Goal: Task Accomplishment & Management: Manage account settings

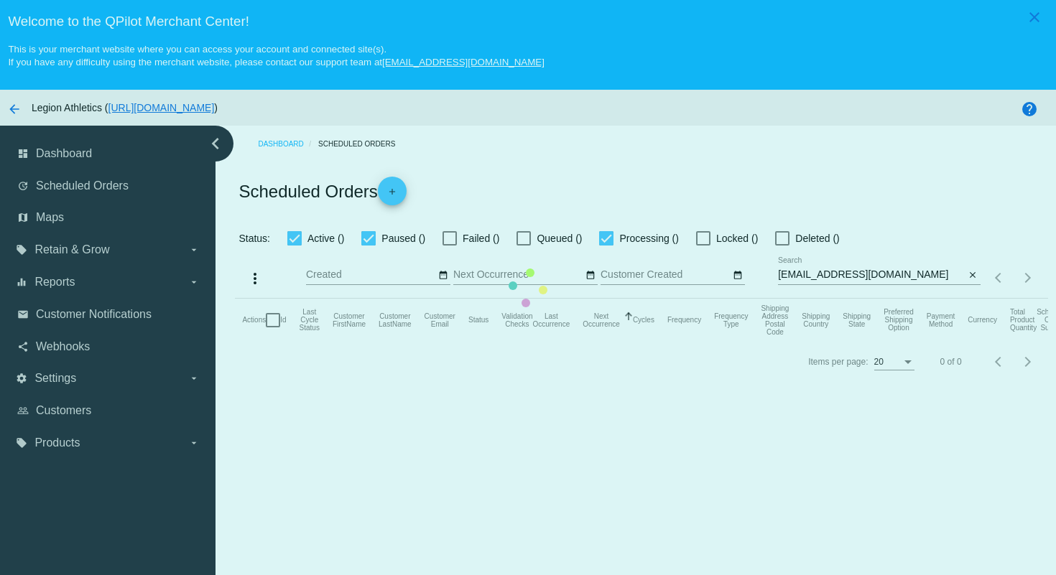
click at [585, 299] on mat-table "Actions Id Last Cycle Status Customer FirstName Customer LastName Customer Emai…" at bounding box center [641, 320] width 813 height 43
click at [776, 299] on mat-table "Actions Id Last Cycle Status Customer FirstName Customer LastName Customer Emai…" at bounding box center [641, 320] width 813 height 43
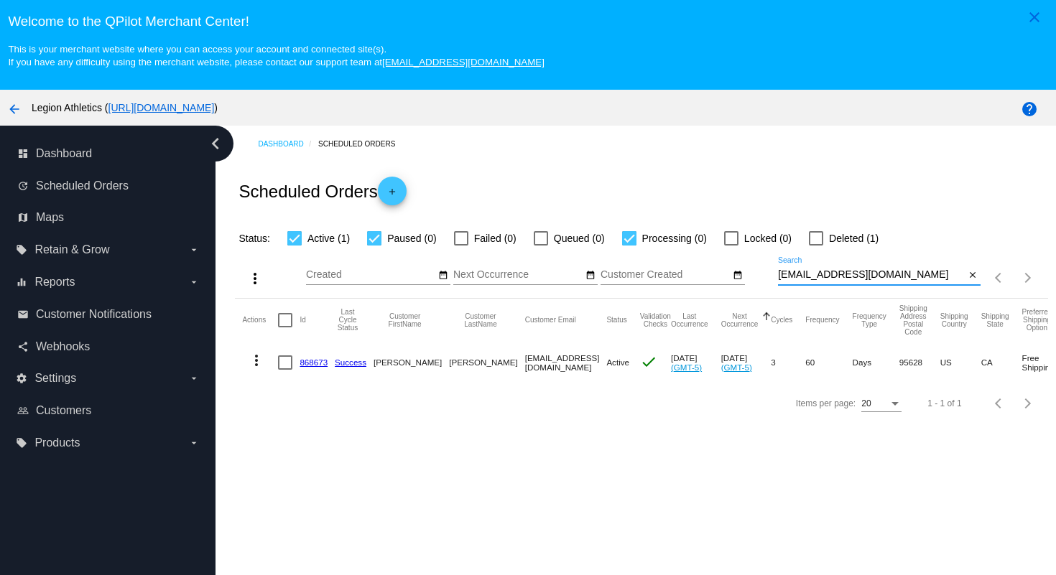
drag, startPoint x: 892, startPoint y: 275, endPoint x: 874, endPoint y: 241, distance: 39.2
click at [874, 243] on app-dashboard-scheduled-orders "Scheduled Orders add Status: Active (1) Paused (0) Failed (0) Queued (0) Proces…" at bounding box center [641, 292] width 813 height 261
paste input "marciharlan"
type input "[EMAIL_ADDRESS][DOMAIN_NAME]"
click at [880, 190] on div "Scheduled Orders add" at bounding box center [641, 190] width 813 height 57
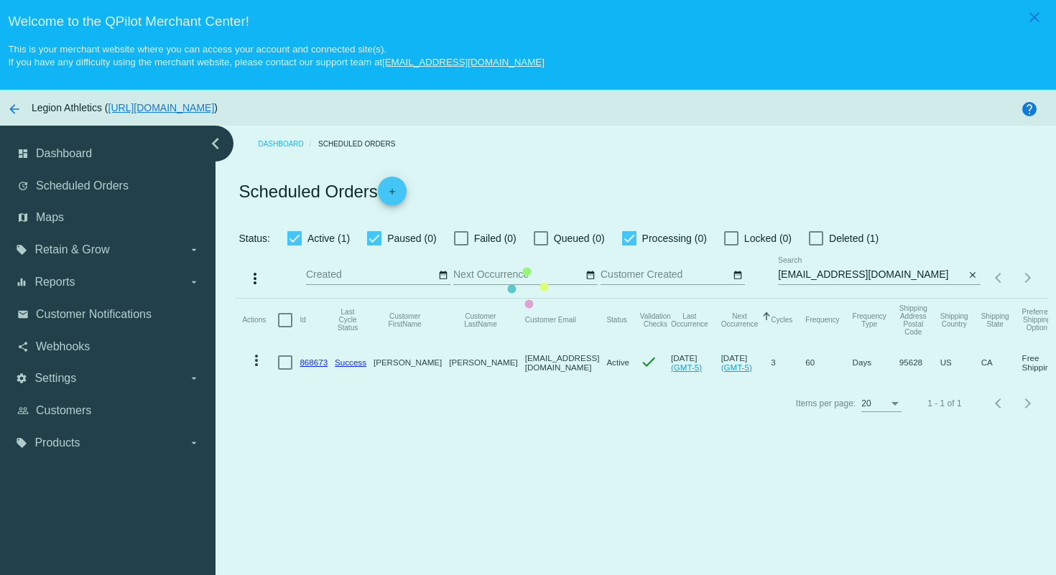
click at [463, 299] on mat-table "Actions Id Last Cycle Status Customer FirstName Customer LastName Customer Emai…" at bounding box center [641, 341] width 813 height 85
click at [506, 299] on mat-table "Actions Id Last Cycle Status Customer FirstName Customer LastName Customer Emai…" at bounding box center [641, 341] width 813 height 85
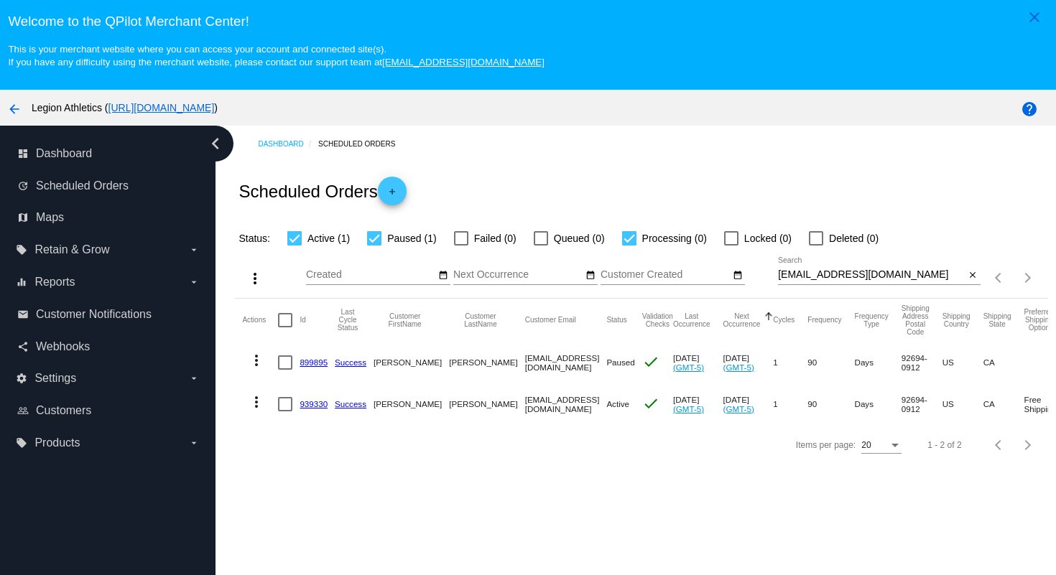
click at [485, 201] on div "Scheduled Orders add" at bounding box center [641, 190] width 813 height 57
click at [313, 409] on link "939330" at bounding box center [314, 403] width 28 height 9
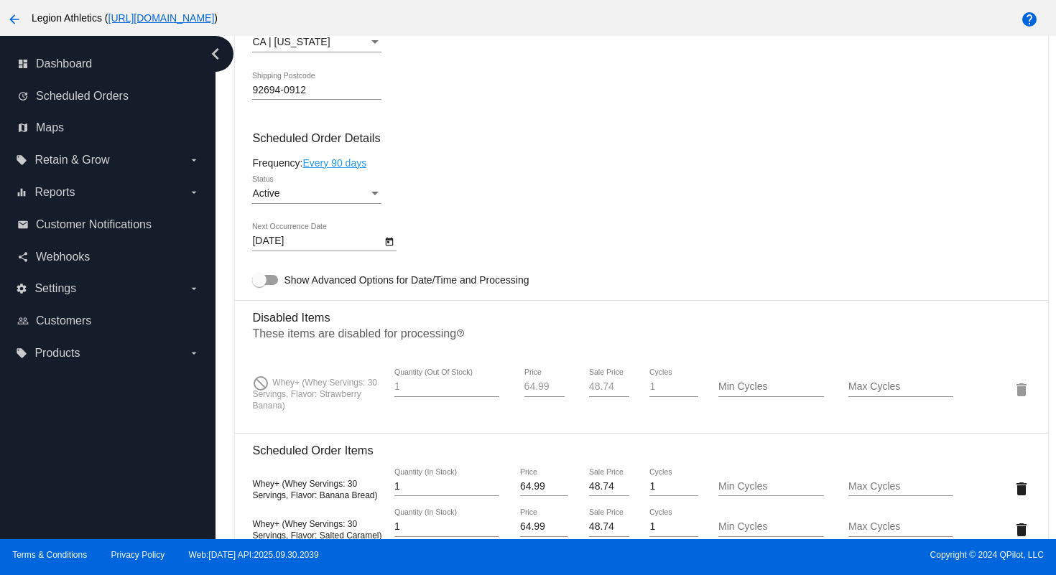
scroll to position [775, 0]
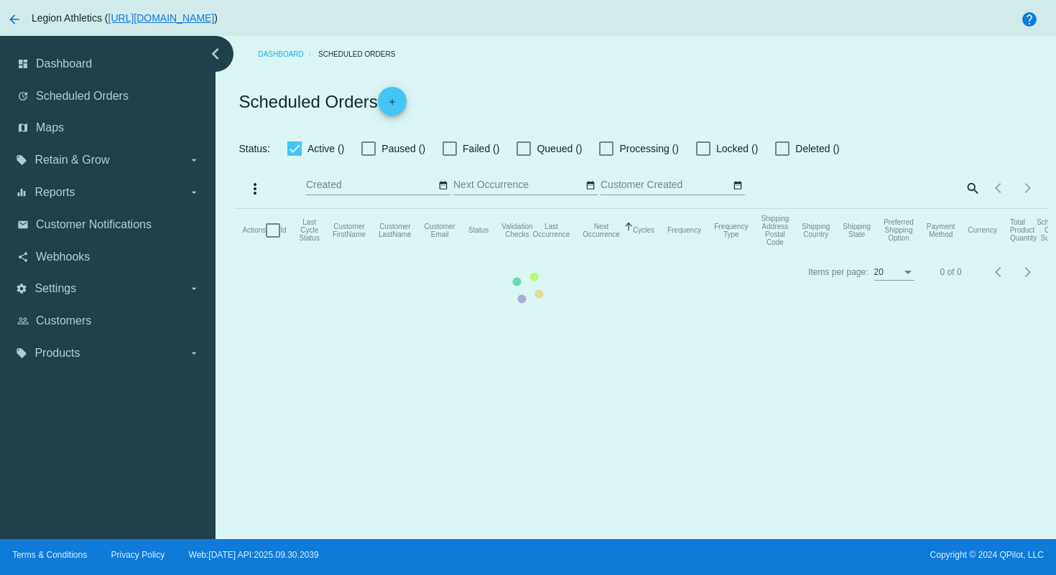
checkbox input "true"
click at [712, 209] on mat-table "Actions Id Last Cycle Status Customer FirstName Customer LastName Customer Emai…" at bounding box center [641, 230] width 813 height 43
click at [561, 209] on mat-table "Actions Id Last Cycle Status Customer FirstName Customer LastName Customer Emai…" at bounding box center [641, 230] width 813 height 43
click at [535, 209] on mat-table "Actions Id Last Cycle Status Customer FirstName Customer LastName Customer Emai…" at bounding box center [641, 230] width 813 height 43
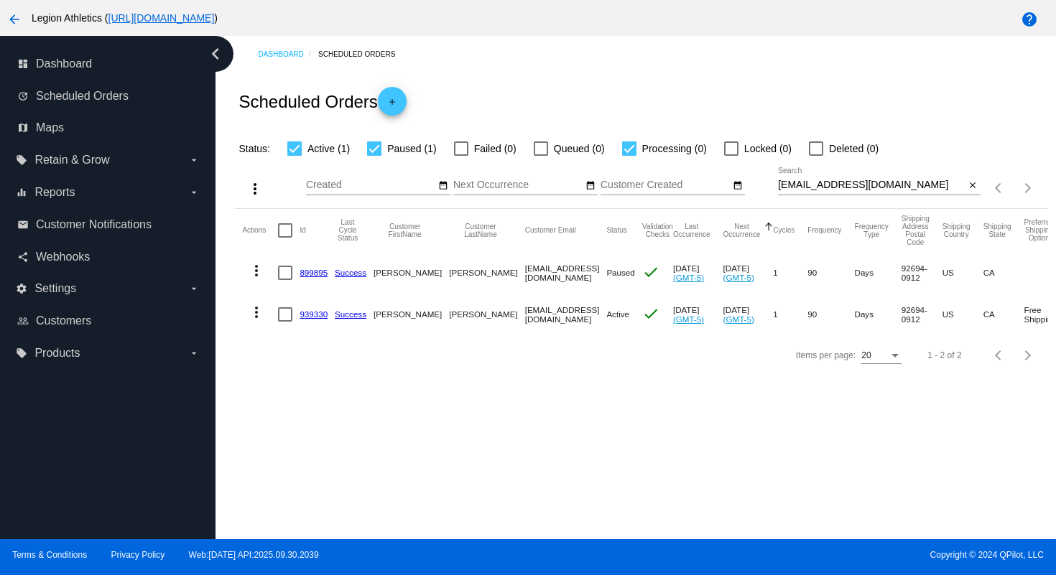
click at [313, 276] on link "899895" at bounding box center [314, 272] width 28 height 9
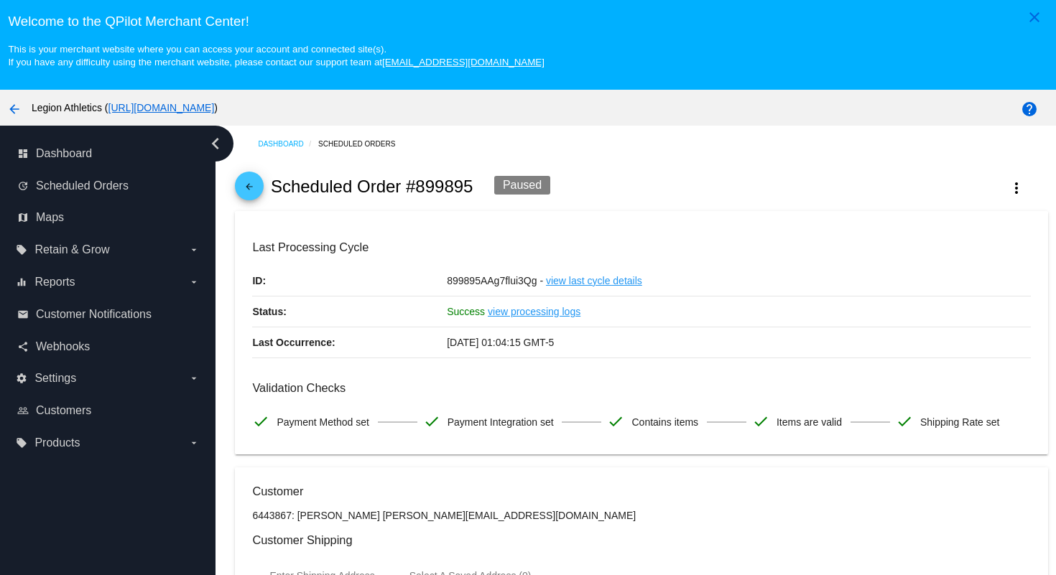
click at [252, 188] on mat-icon "arrow_back" at bounding box center [249, 190] width 17 height 17
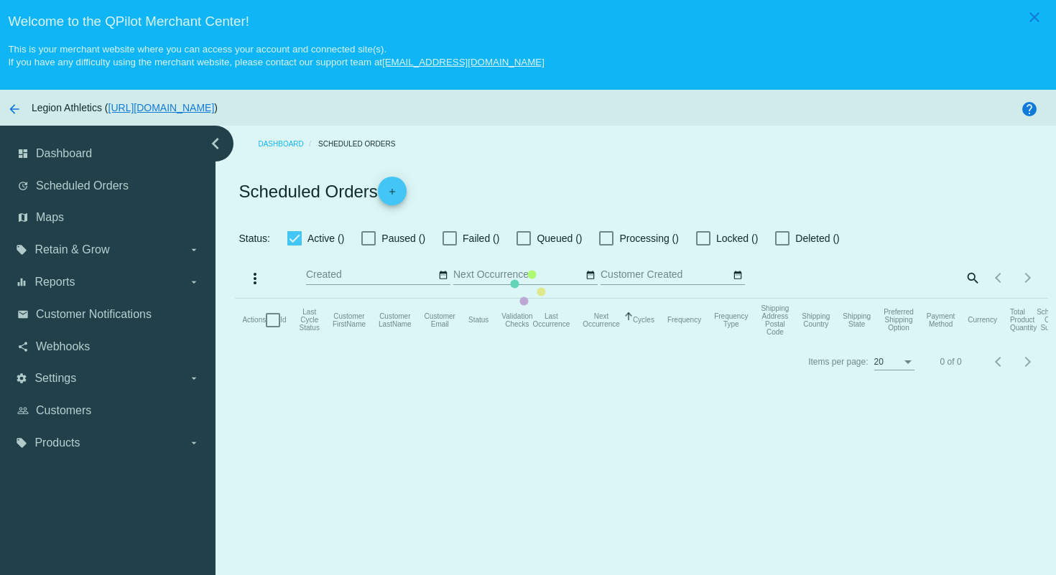
checkbox input "true"
click at [502, 299] on mat-table "Actions Id Last Cycle Status Customer FirstName Customer LastName Customer Emai…" at bounding box center [641, 320] width 813 height 43
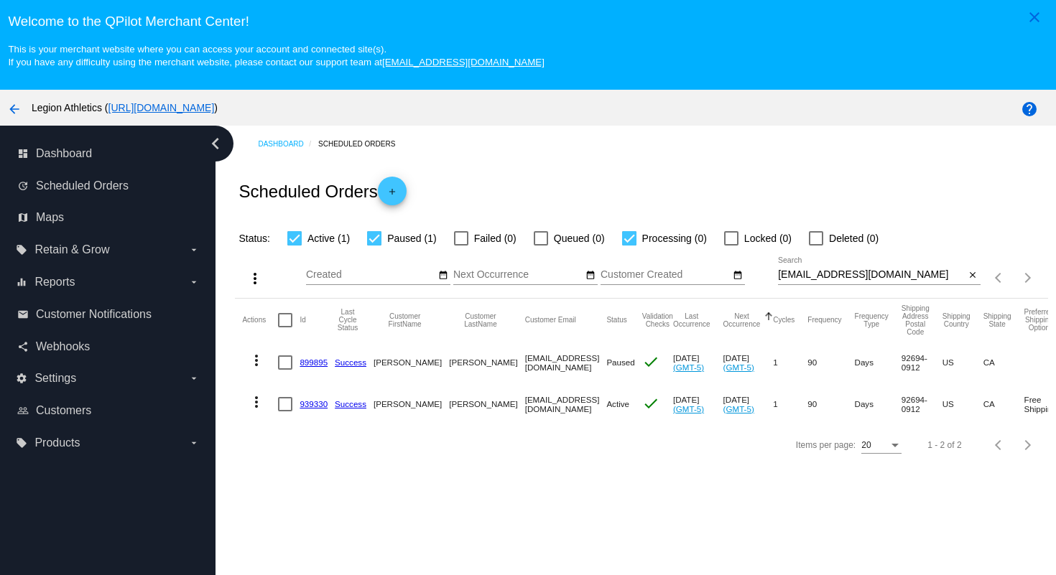
click at [316, 404] on link "939330" at bounding box center [314, 403] width 28 height 9
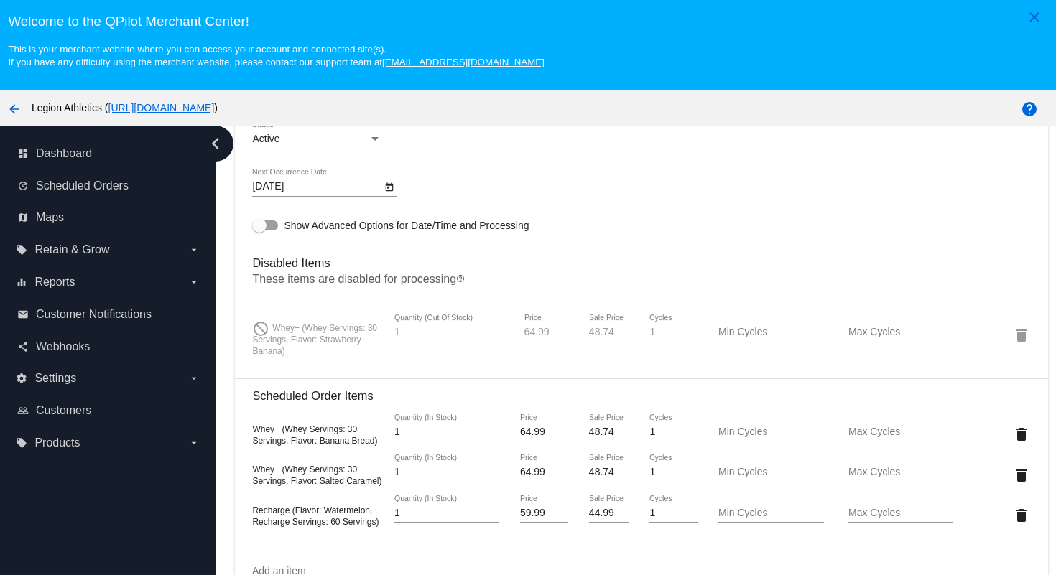
scroll to position [1033, 0]
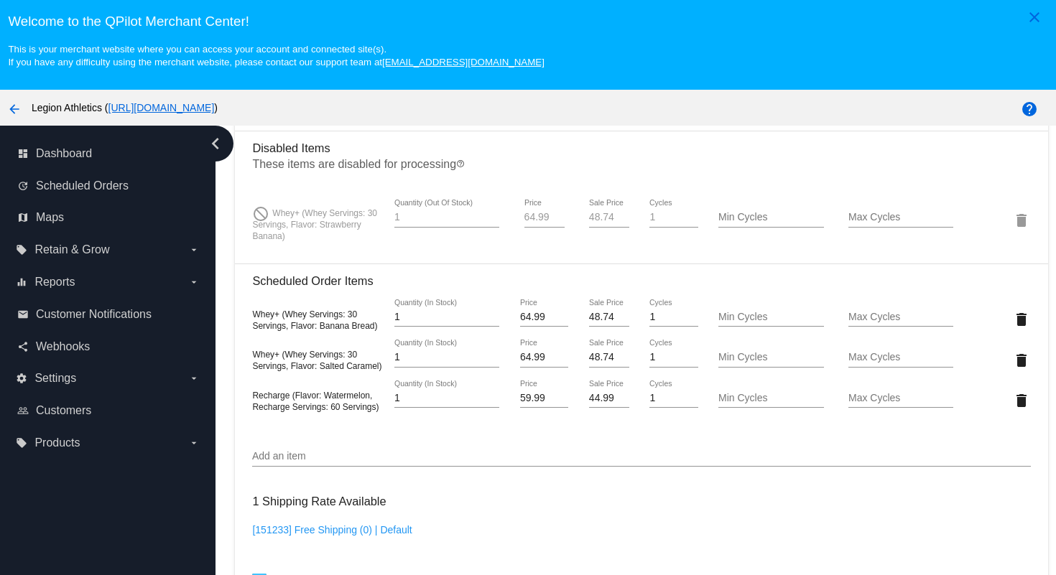
click at [346, 463] on input "Add an item" at bounding box center [641, 456] width 778 height 11
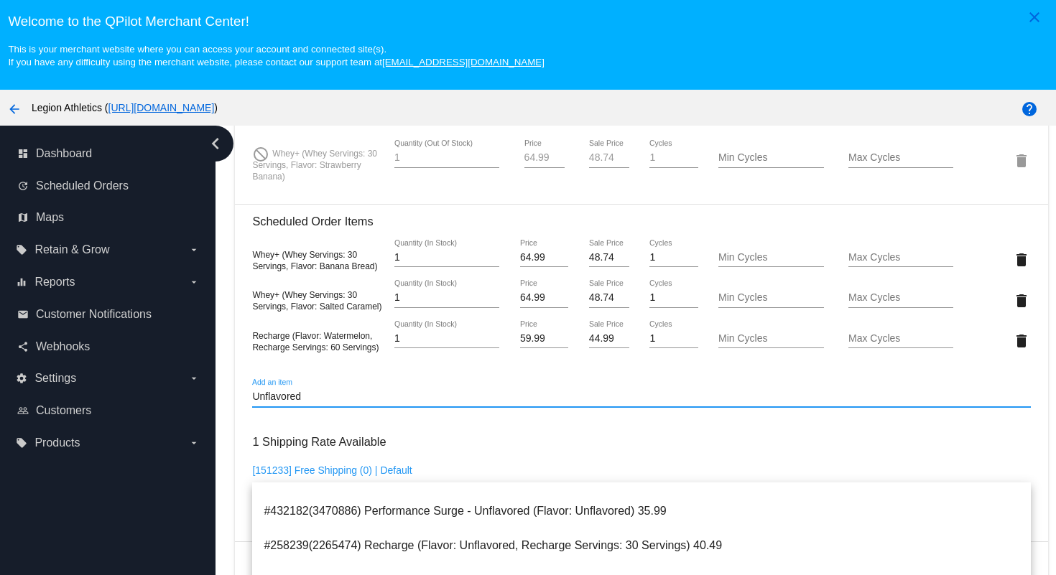
scroll to position [1103, 0]
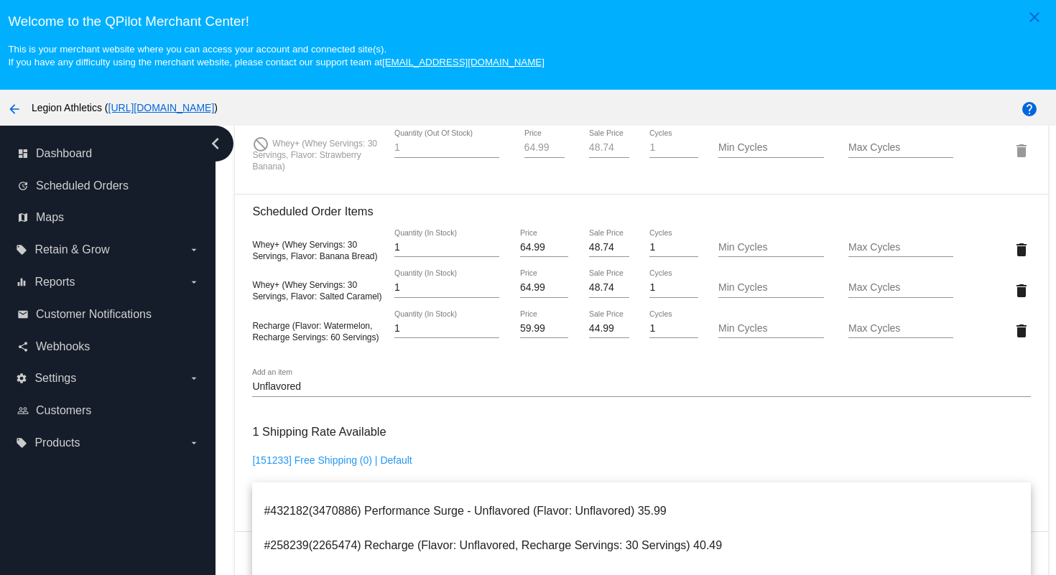
click at [427, 397] on div "Unflavored Add an item" at bounding box center [641, 383] width 778 height 28
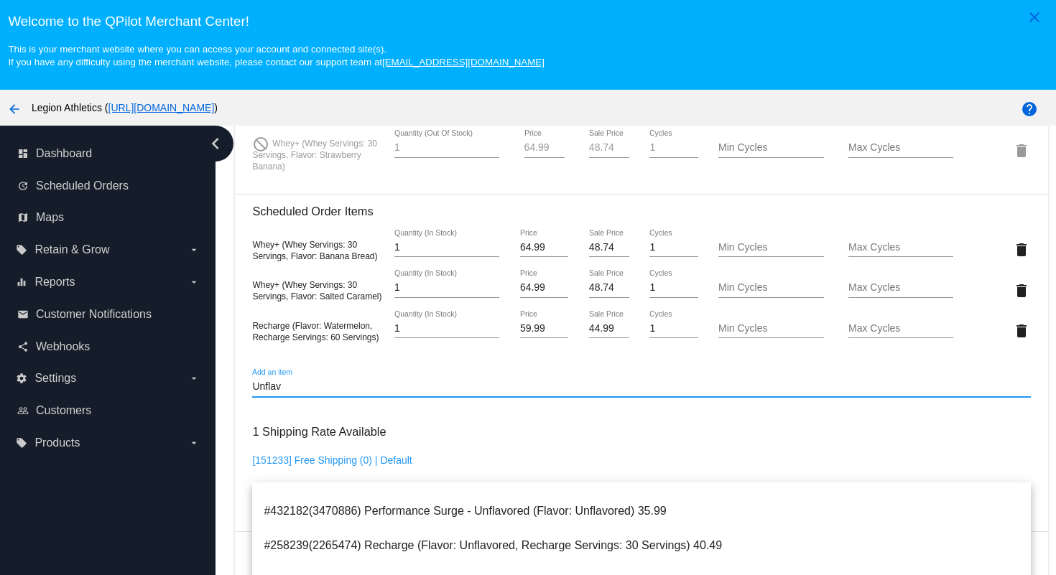
scroll to position [2713, 0]
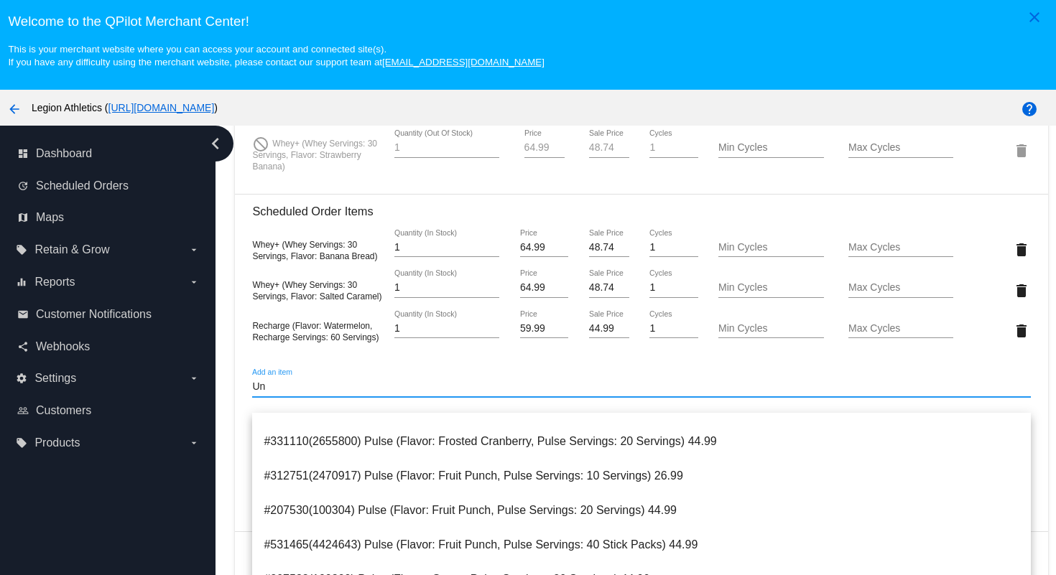
type input "U"
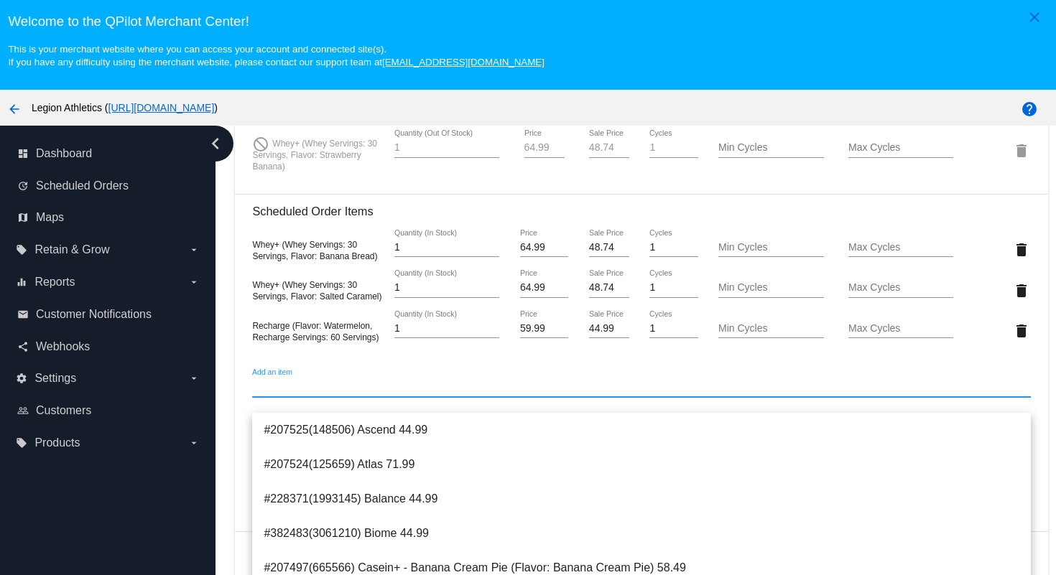
click at [403, 362] on div "Whey+ (Whey Servings: 30 Servings, Flavor: Banana Bread) 1 Quantity (In Stock) …" at bounding box center [641, 290] width 778 height 144
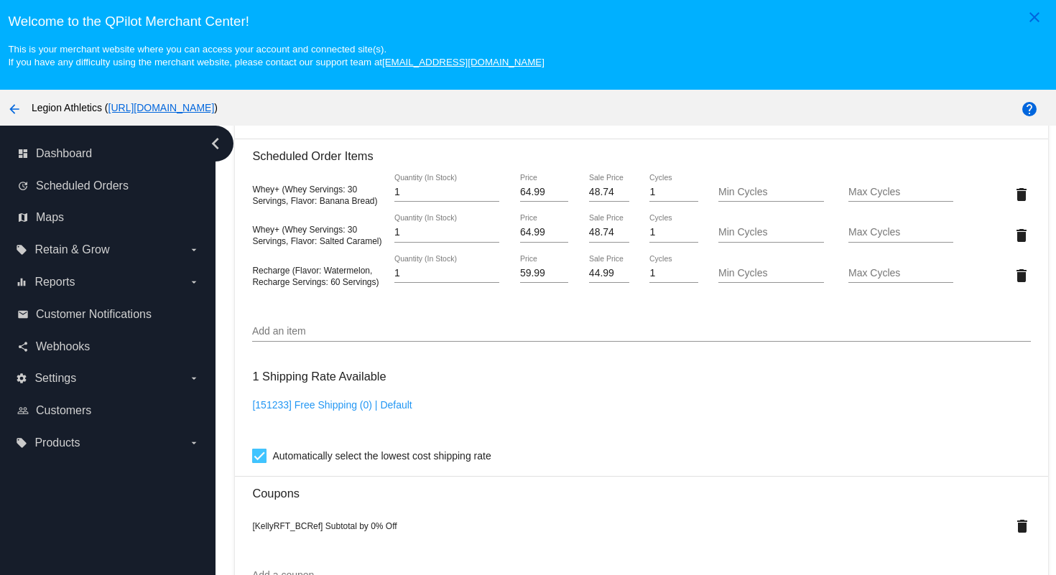
scroll to position [1173, 0]
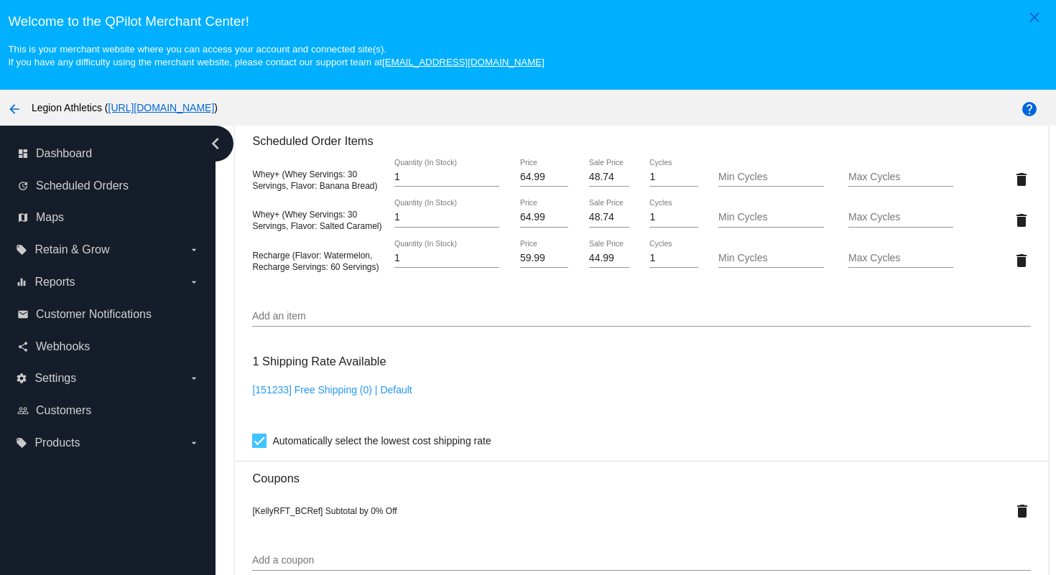
click at [376, 323] on div "Add an item" at bounding box center [641, 313] width 778 height 28
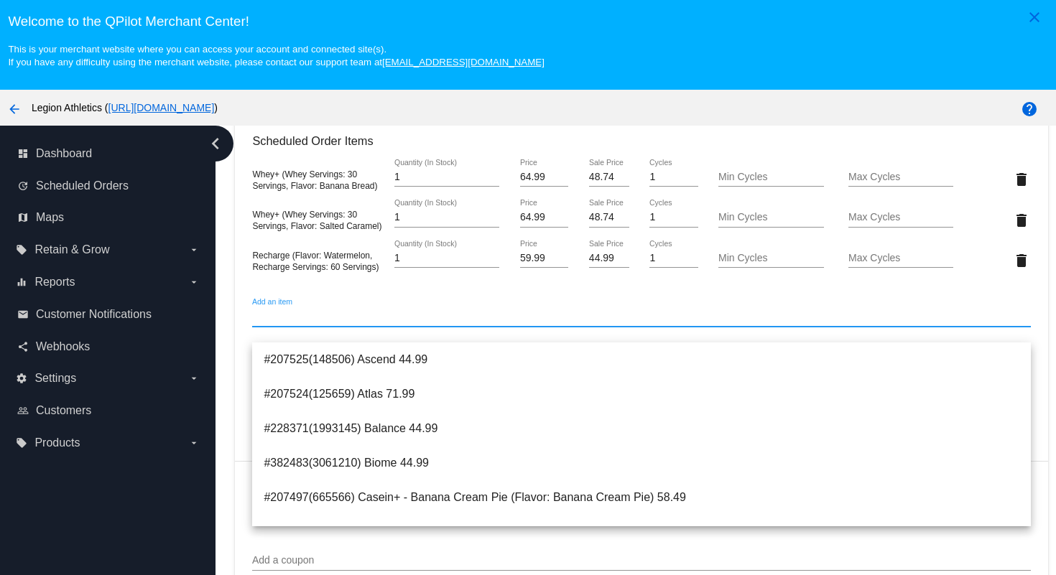
type input "n"
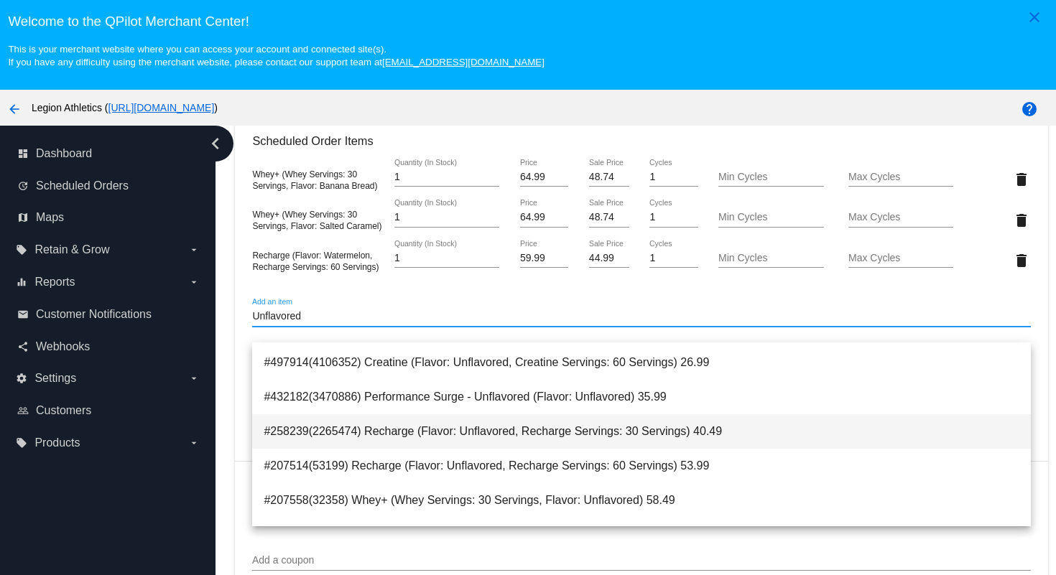
scroll to position [31, 0]
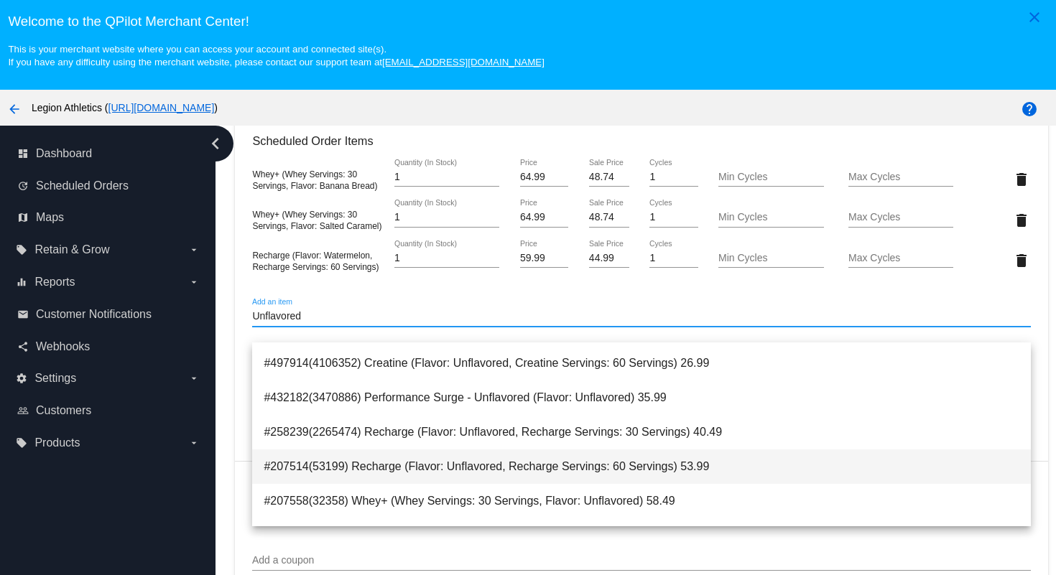
type input "Unflavored"
click at [424, 471] on span "#207514(53199) Recharge (Flavor: Unflavored, Recharge Servings: 60 Servings) 53…" at bounding box center [641, 467] width 755 height 34
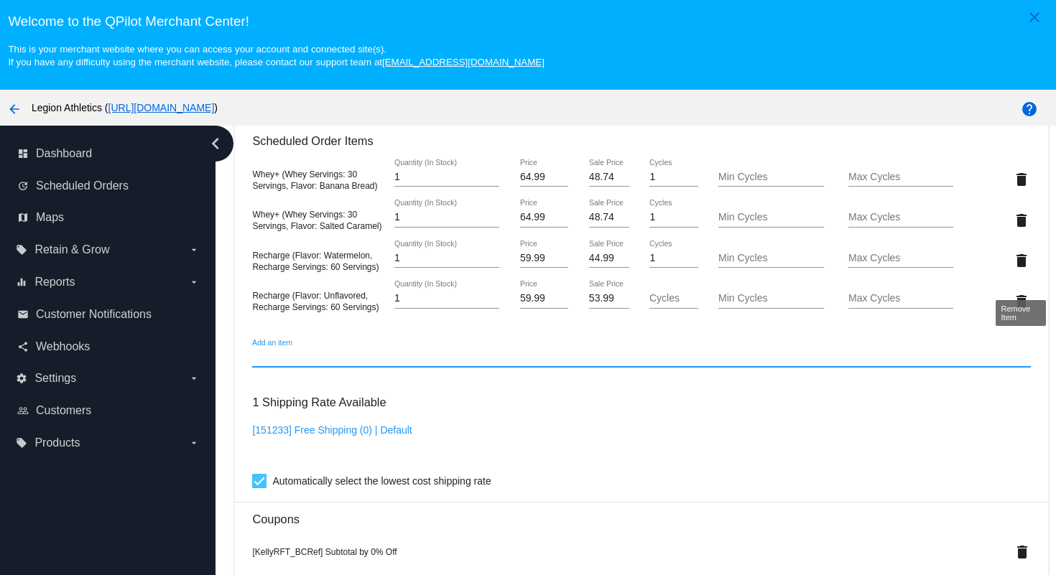
click at [1021, 269] on mat-icon "delete" at bounding box center [1021, 260] width 17 height 17
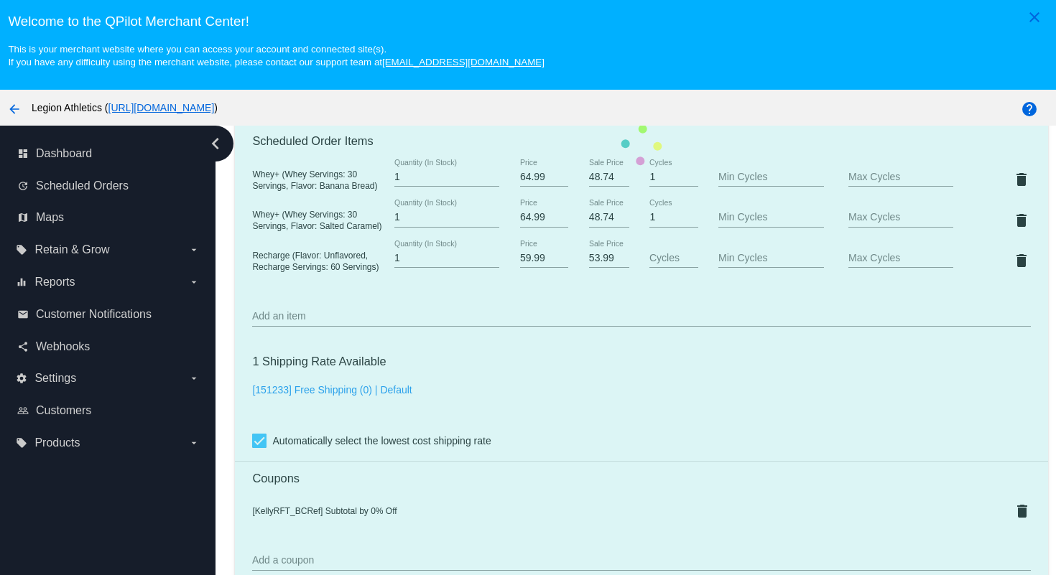
click at [613, 271] on mat-card "Customer 6443867: [PERSON_NAME] [PERSON_NAME][EMAIL_ADDRESS][DOMAIN_NAME] Custo…" at bounding box center [641, 145] width 813 height 1701
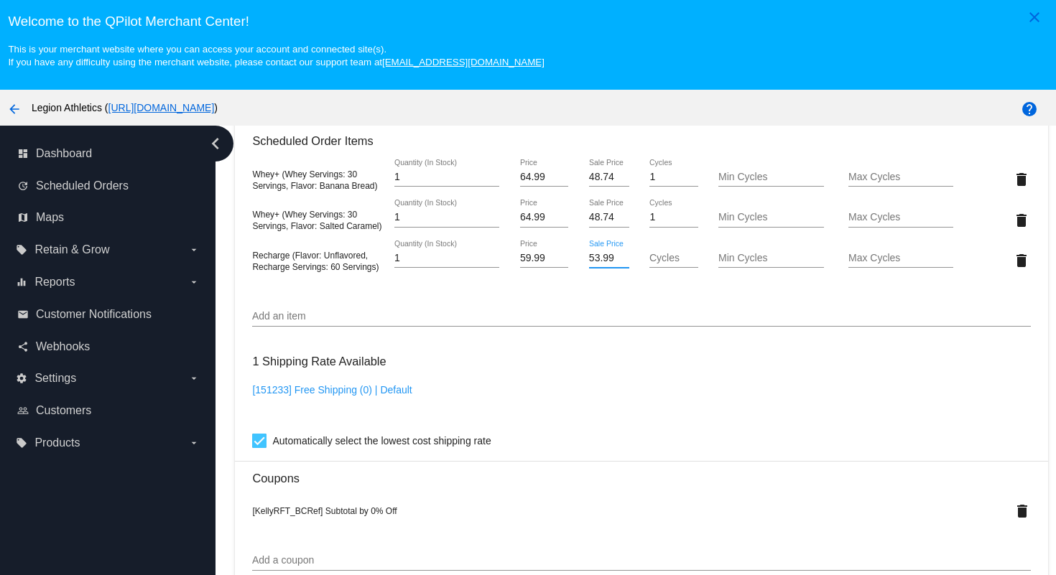
drag, startPoint x: 615, startPoint y: 276, endPoint x: 574, endPoint y: 273, distance: 41.1
click at [574, 273] on div "Recharge (Flavor: Unflavored, Recharge Servings: 60 Servings) 1 Quantity (In St…" at bounding box center [641, 260] width 778 height 41
type input "44.99"
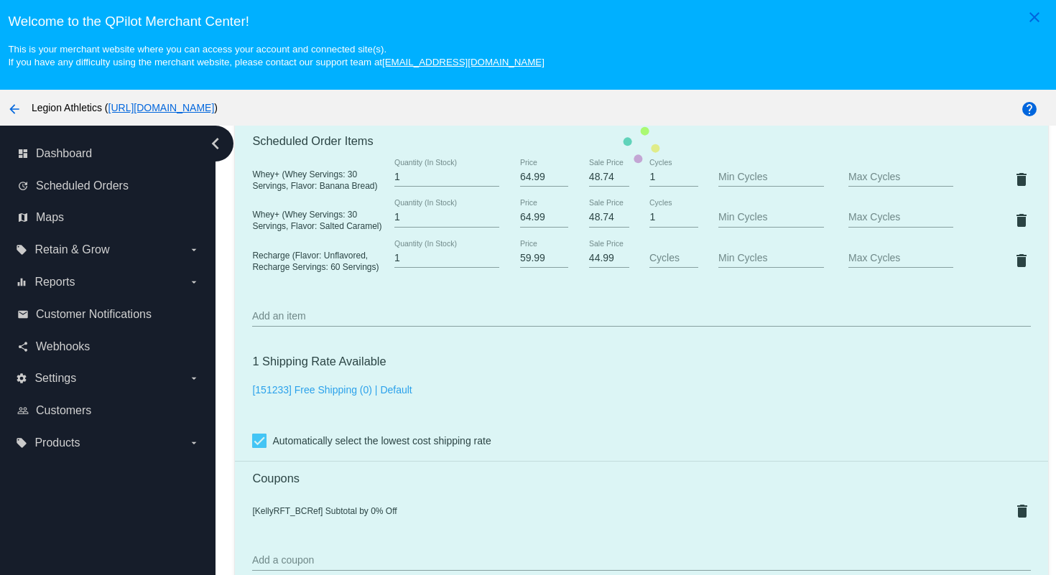
click at [624, 417] on mat-card "Customer 6443867: [PERSON_NAME] [PERSON_NAME][EMAIL_ADDRESS][DOMAIN_NAME] Custo…" at bounding box center [641, 145] width 813 height 1701
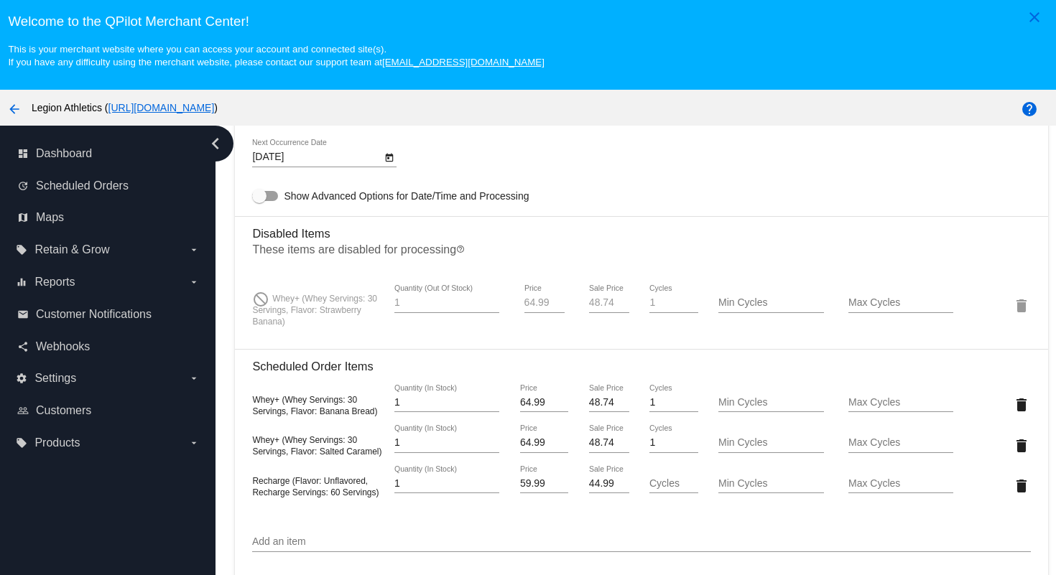
scroll to position [943, 0]
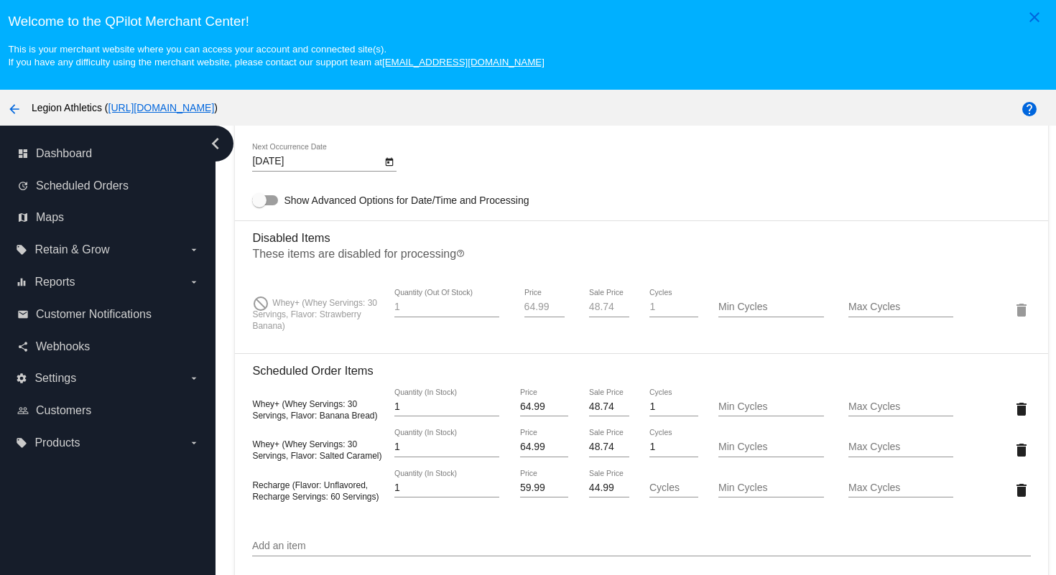
click at [393, 171] on icon "Open calendar" at bounding box center [389, 162] width 10 height 17
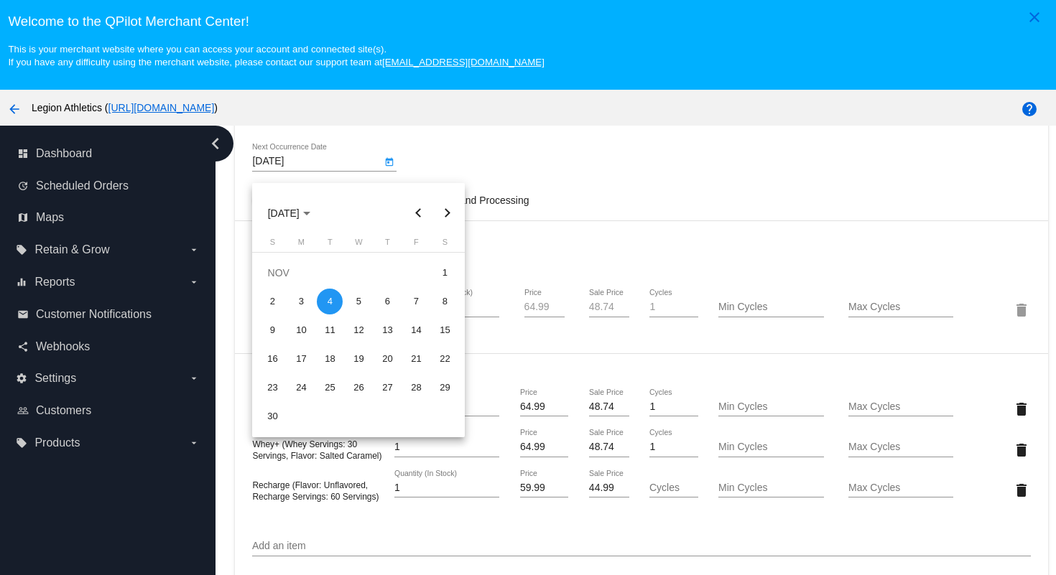
click at [449, 213] on button "Next month" at bounding box center [446, 213] width 29 height 29
click at [417, 302] on div "5" at bounding box center [416, 302] width 26 height 26
type input "[DATE]"
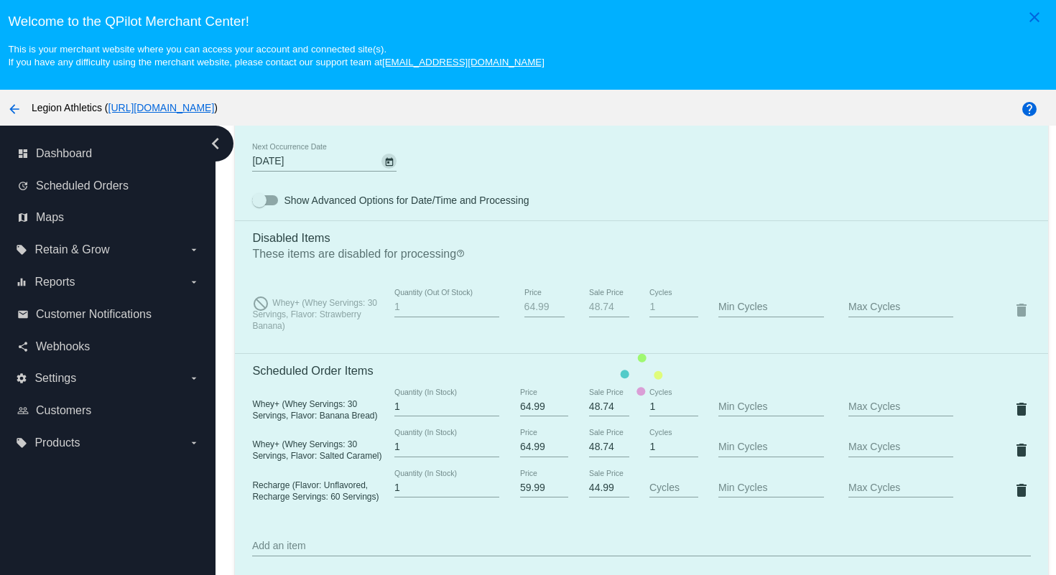
click at [635, 197] on mat-card "Customer 6443867: [PERSON_NAME] [PERSON_NAME][EMAIL_ADDRESS][DOMAIN_NAME] Custo…" at bounding box center [641, 374] width 813 height 1701
click at [627, 154] on mat-card "Customer 6443867: [PERSON_NAME] [PERSON_NAME][EMAIL_ADDRESS][DOMAIN_NAME] Custo…" at bounding box center [641, 374] width 813 height 1701
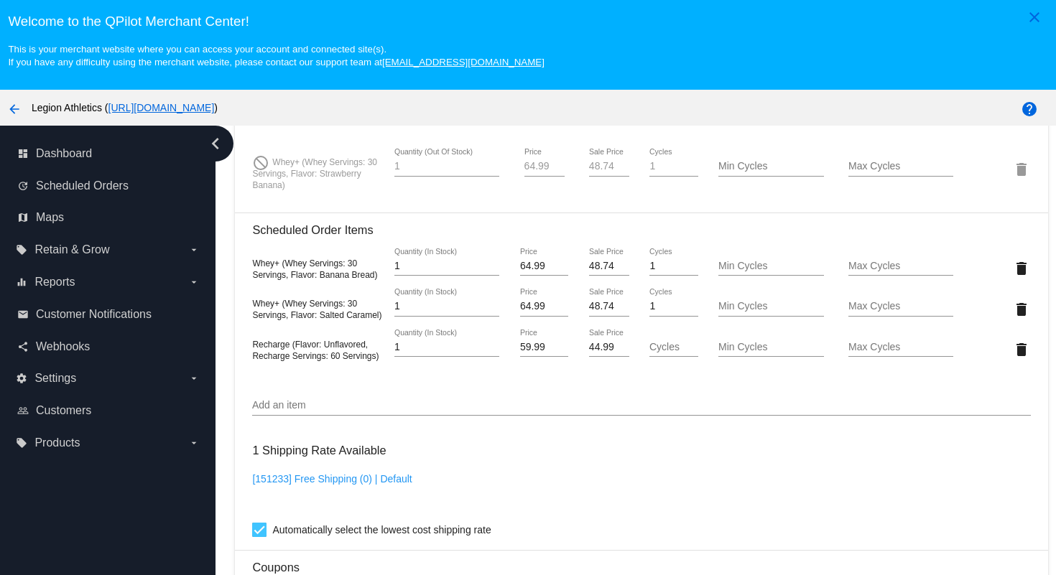
scroll to position [1129, 0]
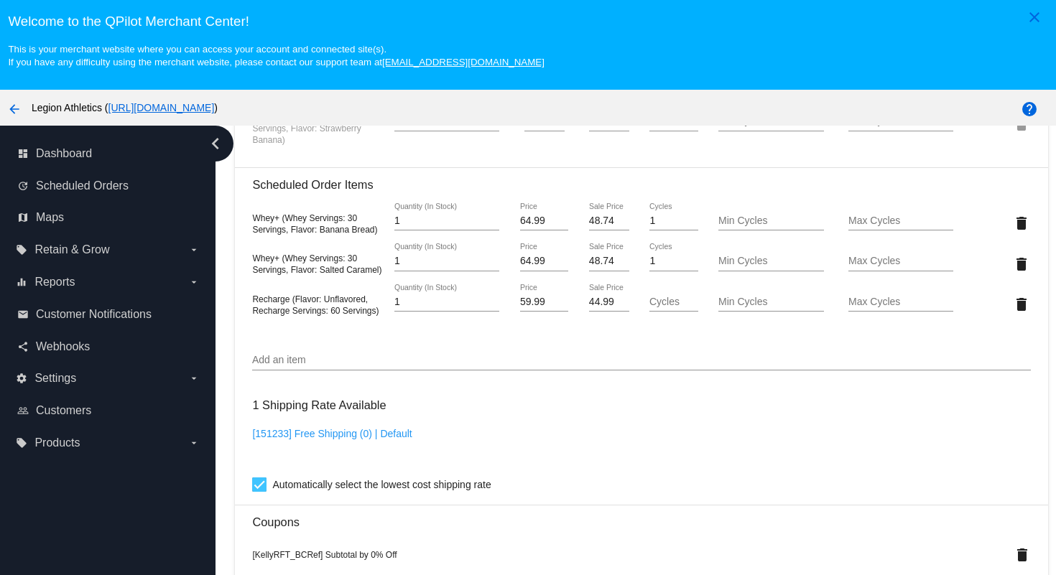
click at [621, 368] on div "Add an item" at bounding box center [641, 357] width 778 height 28
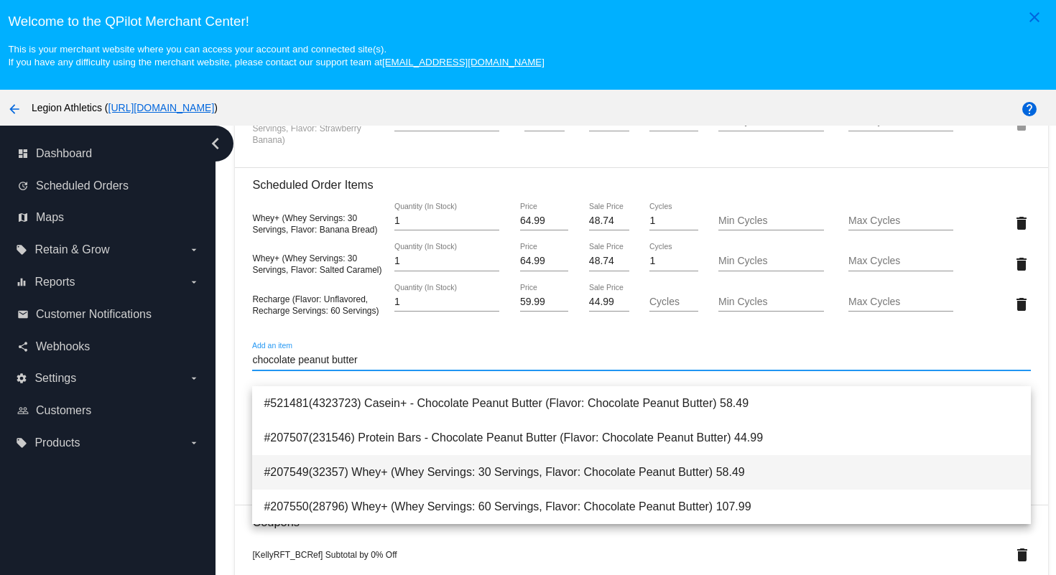
type input "chocolate peanut butter"
click at [532, 476] on span "#207549(32357) Whey+ (Whey Servings: 30 Servings, Flavor: Chocolate Peanut Butt…" at bounding box center [641, 472] width 755 height 34
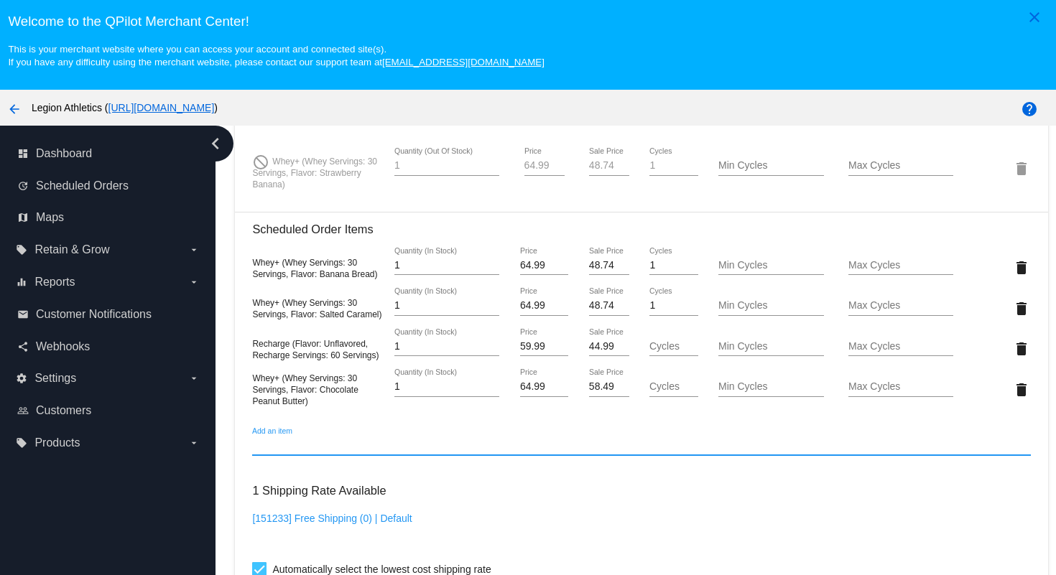
scroll to position [1083, 0]
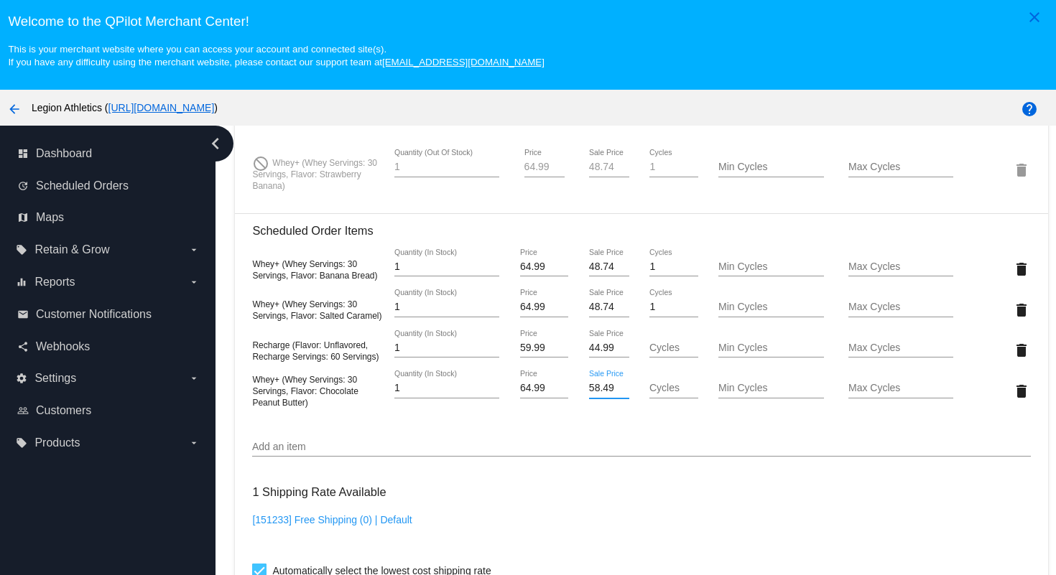
drag, startPoint x: 589, startPoint y: 404, endPoint x: 619, endPoint y: 406, distance: 29.5
click at [619, 394] on input "58.49" at bounding box center [609, 388] width 40 height 11
type input "48.74"
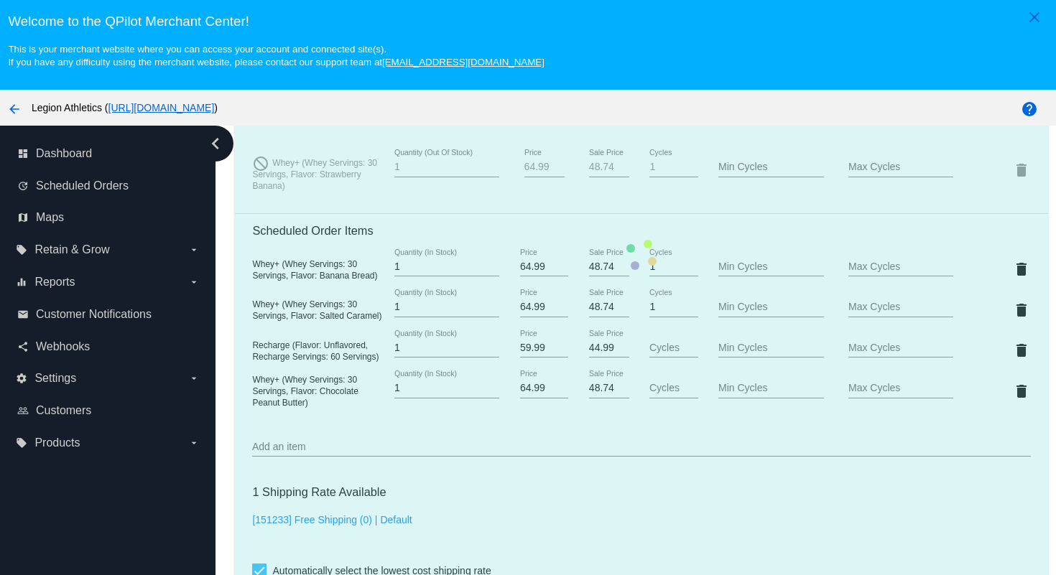
click at [662, 524] on mat-card "Customer 6443867: [PERSON_NAME] [PERSON_NAME][EMAIL_ADDRESS][DOMAIN_NAME] Custo…" at bounding box center [641, 254] width 813 height 1741
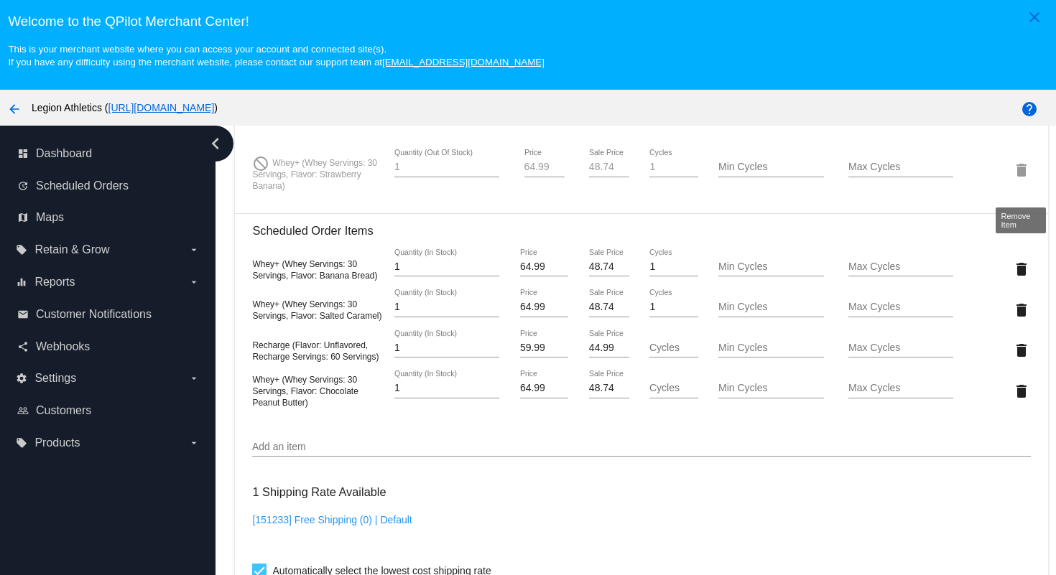
click at [1019, 179] on mat-icon "delete" at bounding box center [1021, 170] width 17 height 17
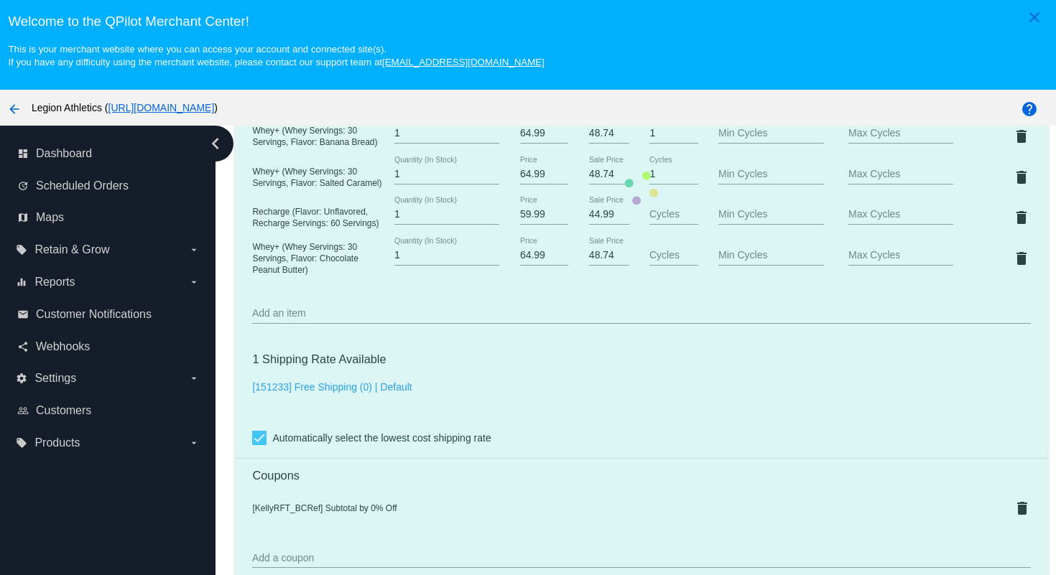
scroll to position [947, 0]
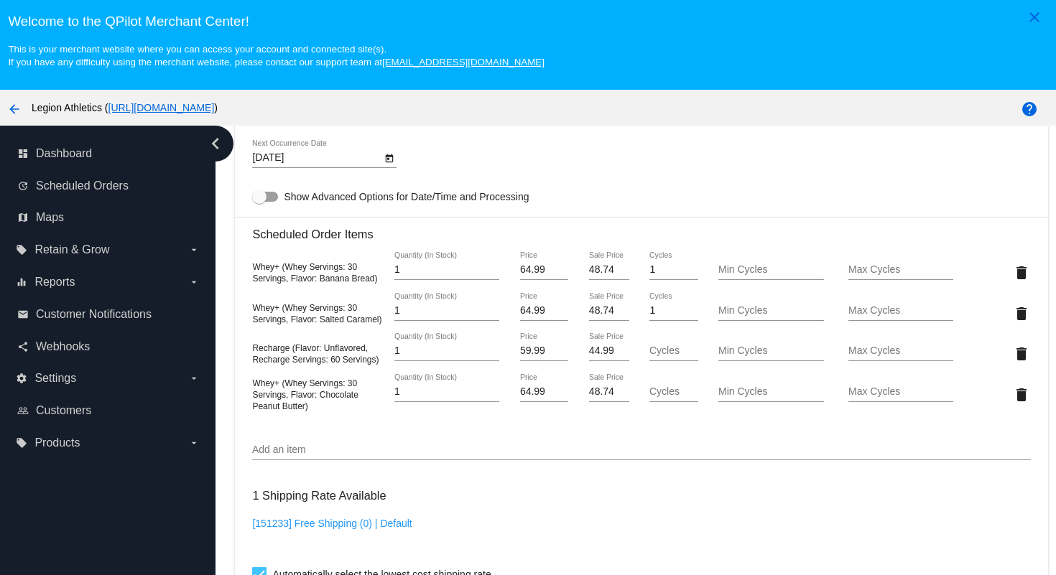
click at [632, 169] on div "[DATE] Next Occurrence Date" at bounding box center [641, 160] width 778 height 41
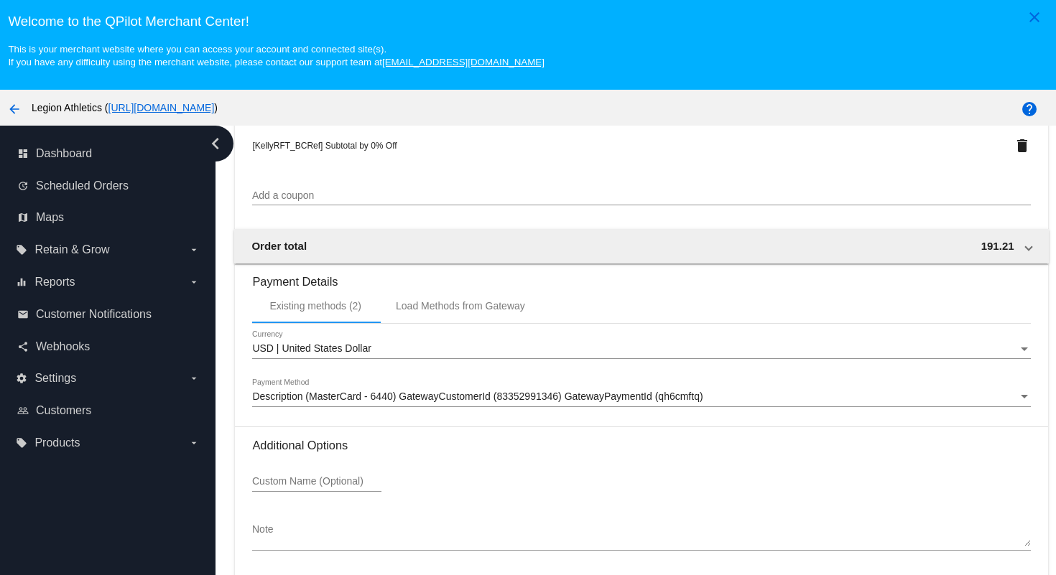
scroll to position [92, 0]
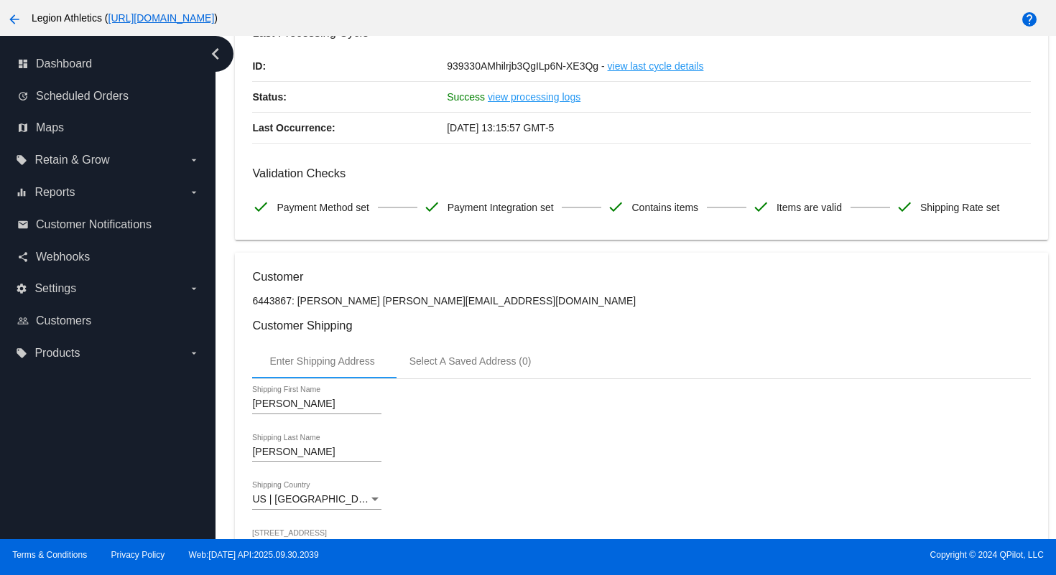
scroll to position [0, 0]
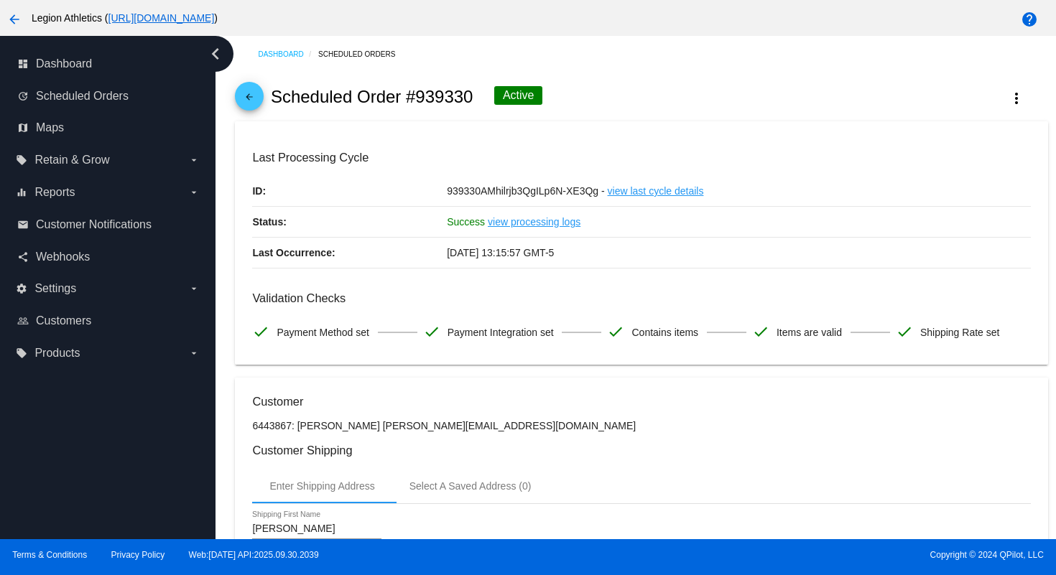
click at [598, 103] on div "arrow_back Scheduled Order #939330 Active more_vert" at bounding box center [641, 97] width 813 height 49
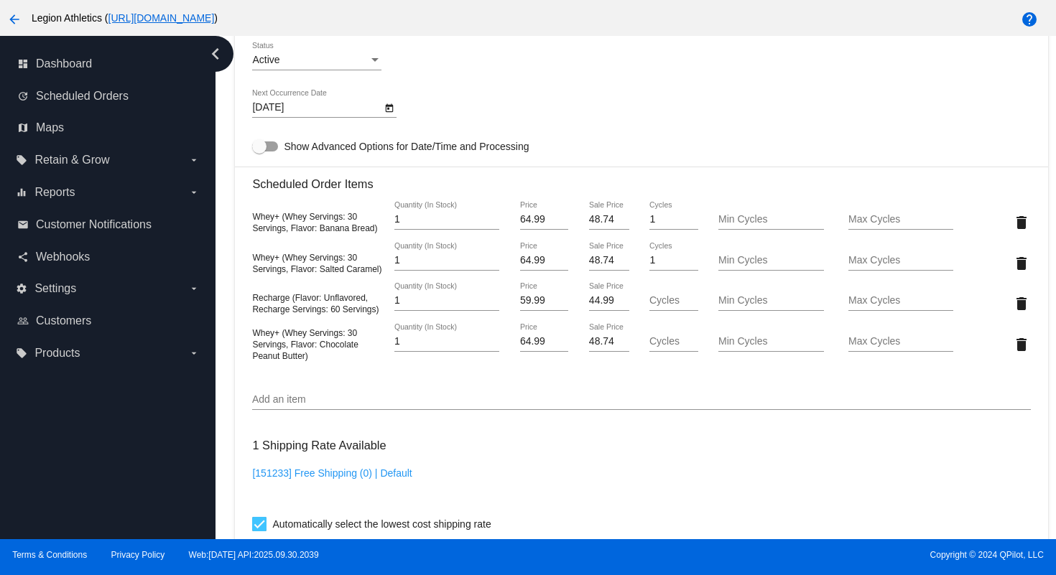
scroll to position [912, 0]
